Goal: Check status: Check status

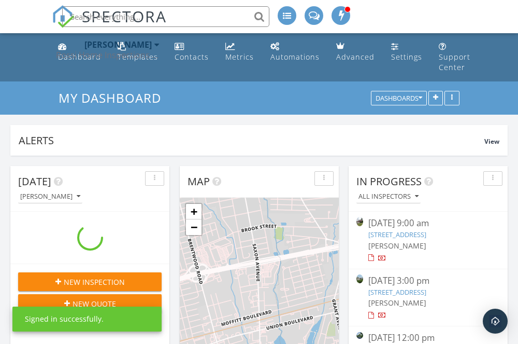
scroll to position [944, 519]
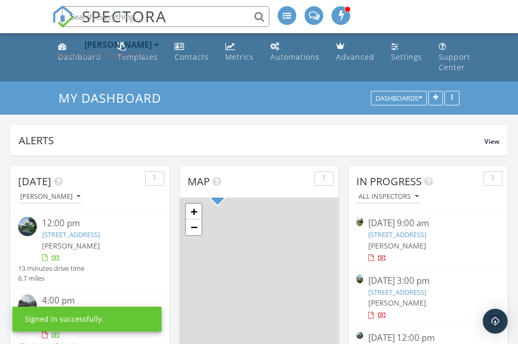
click at [65, 54] on div "Rossi Home Inspections Inc." at bounding box center [108, 55] width 104 height 10
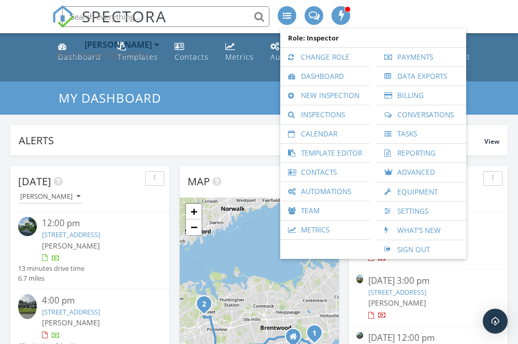
click at [81, 58] on div "Rossi Home Inspections Inc." at bounding box center [108, 55] width 104 height 10
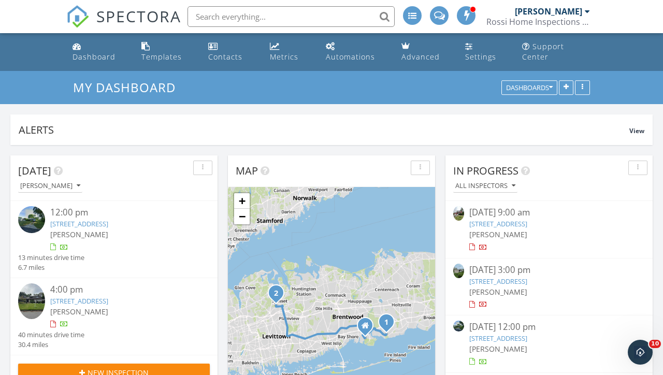
scroll to position [0, 0]
click at [86, 45] on link "Dashboard" at bounding box center [98, 52] width 61 height 30
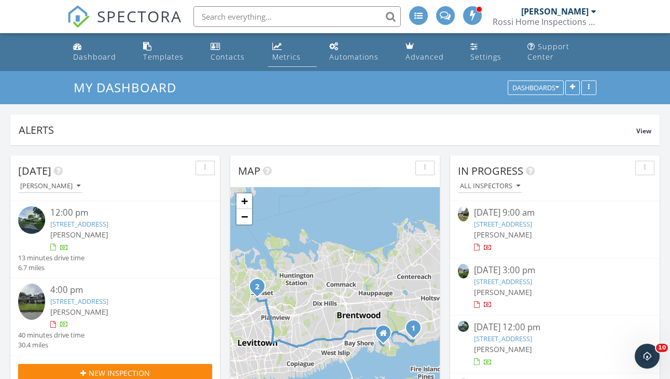
click at [310, 42] on link "Metrics" at bounding box center [292, 52] width 48 height 30
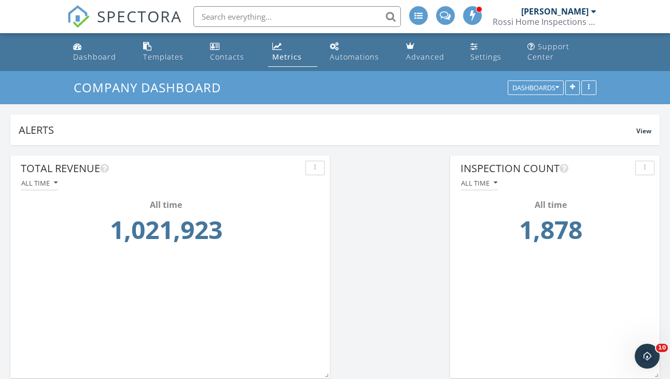
click at [46, 177] on button "All time" at bounding box center [39, 183] width 37 height 14
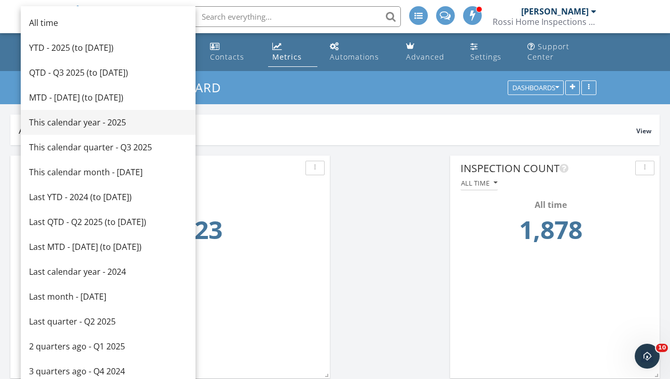
click at [87, 122] on div "This calendar year - 2025" at bounding box center [108, 122] width 158 height 12
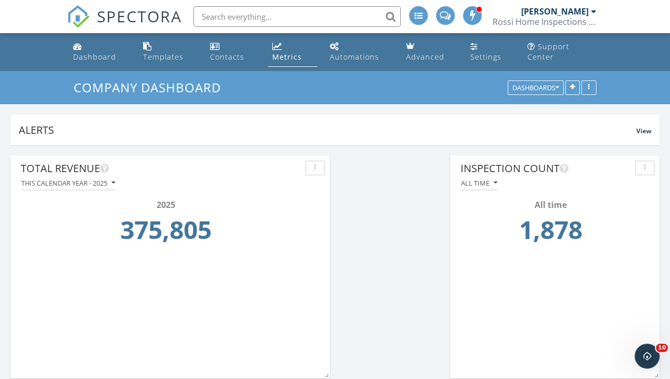
click at [115, 187] on button "This calendar year - 2025" at bounding box center [68, 183] width 95 height 14
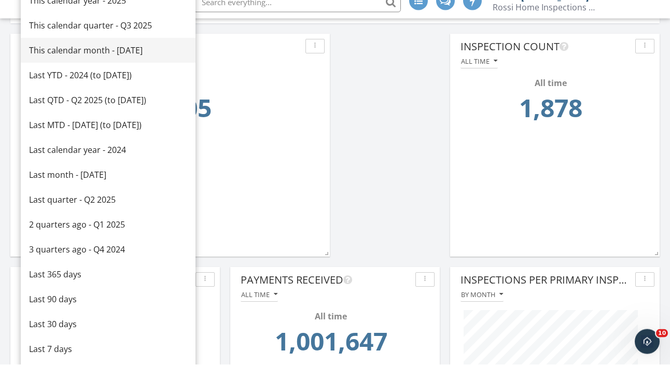
scroll to position [110, 0]
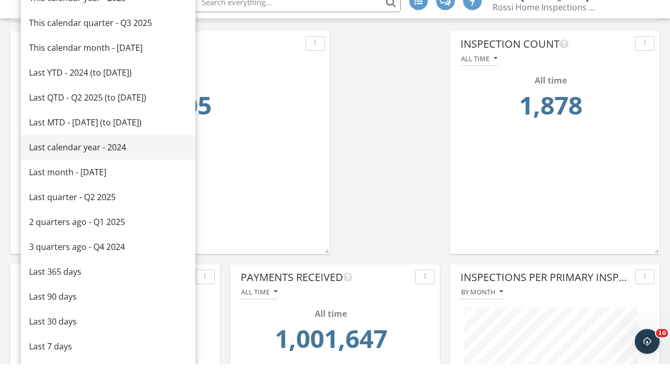
click at [79, 155] on div "Last calendar year - 2024" at bounding box center [108, 161] width 158 height 12
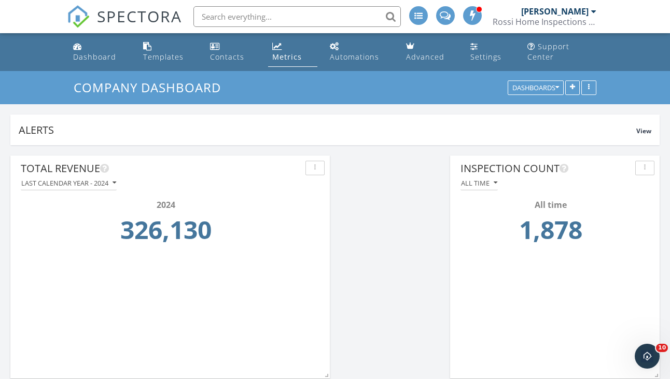
scroll to position [0, 0]
